Goal: Task Accomplishment & Management: Manage account settings

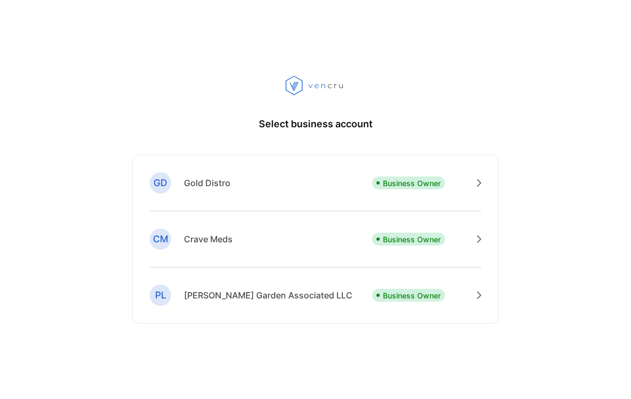
click at [440, 189] on p "Business Owner" at bounding box center [412, 183] width 58 height 11
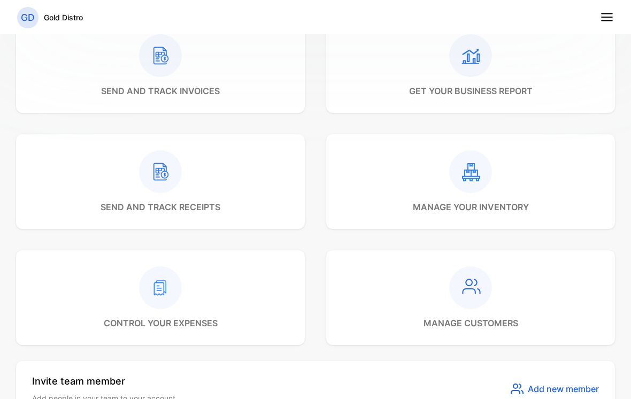
scroll to position [273, 0]
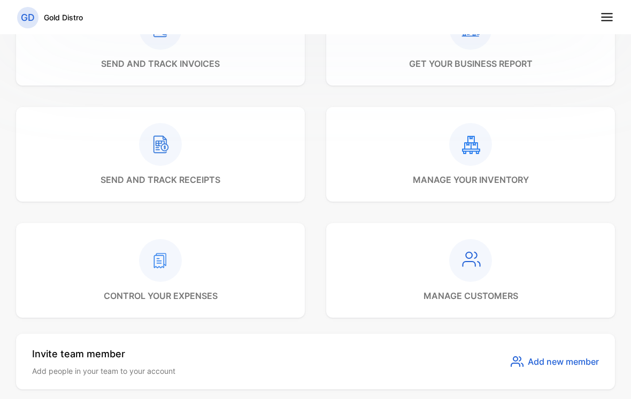
click at [478, 174] on p "manage your inventory" at bounding box center [471, 179] width 116 height 13
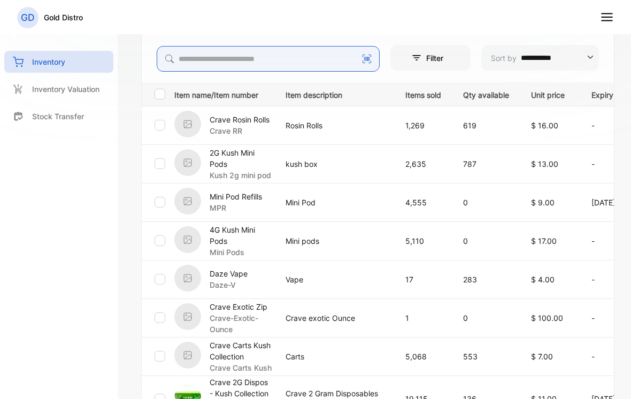
click at [325, 70] on input "search" at bounding box center [268, 59] width 223 height 26
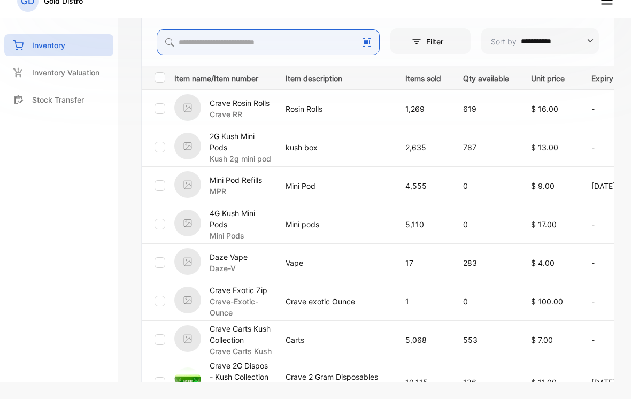
click at [325, 44] on input "search" at bounding box center [268, 42] width 223 height 26
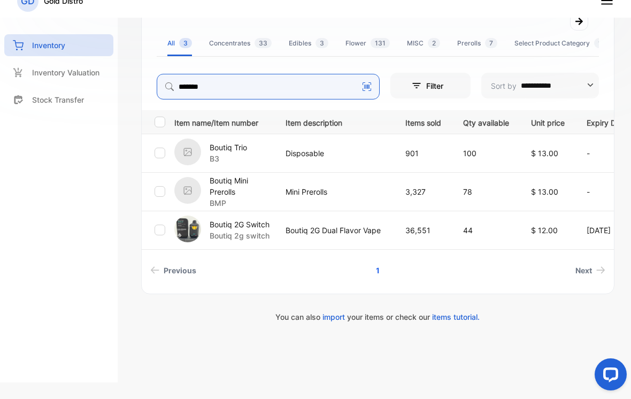
scroll to position [0, 0]
type input "******"
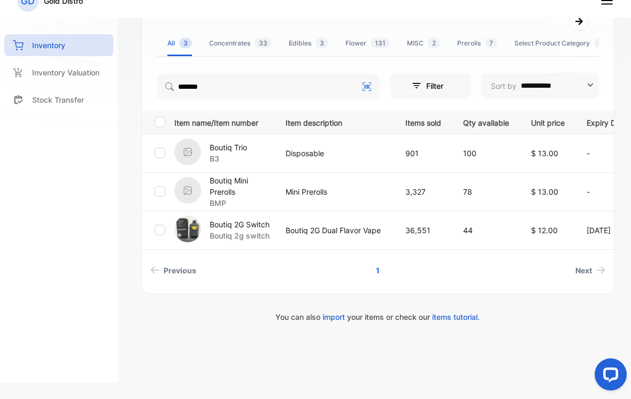
click at [373, 152] on p "Disposable" at bounding box center [335, 153] width 98 height 11
click at [199, 146] on img at bounding box center [187, 152] width 27 height 27
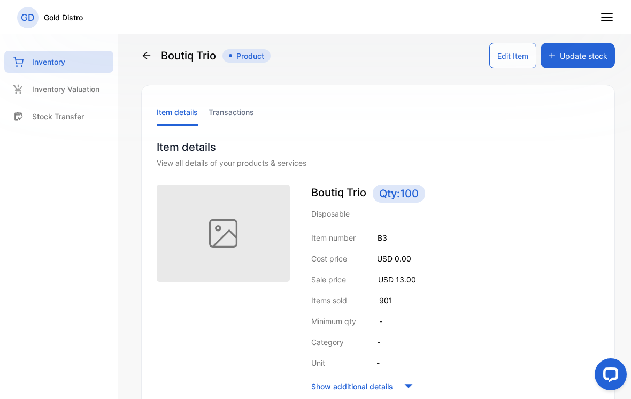
click at [590, 60] on button "Update stock" at bounding box center [578, 56] width 74 height 26
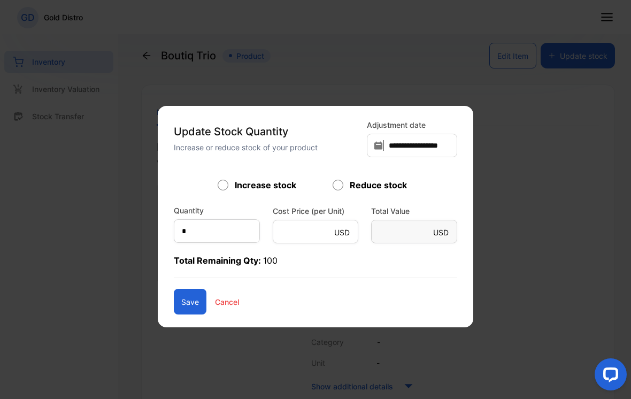
click at [237, 258] on p "Total Remaining Qty: 100" at bounding box center [315, 266] width 283 height 24
click at [210, 257] on p "Total Remaining Qty: 100" at bounding box center [315, 266] width 283 height 24
click at [200, 241] on input "*" at bounding box center [217, 231] width 86 height 24
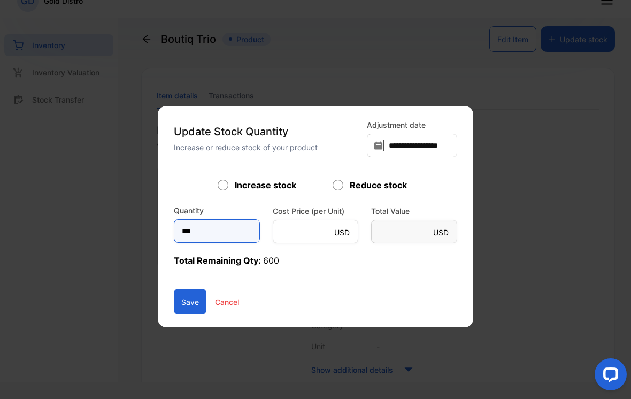
type input "***"
click at [183, 289] on button "Save" at bounding box center [190, 302] width 33 height 26
